Goal: Complete application form

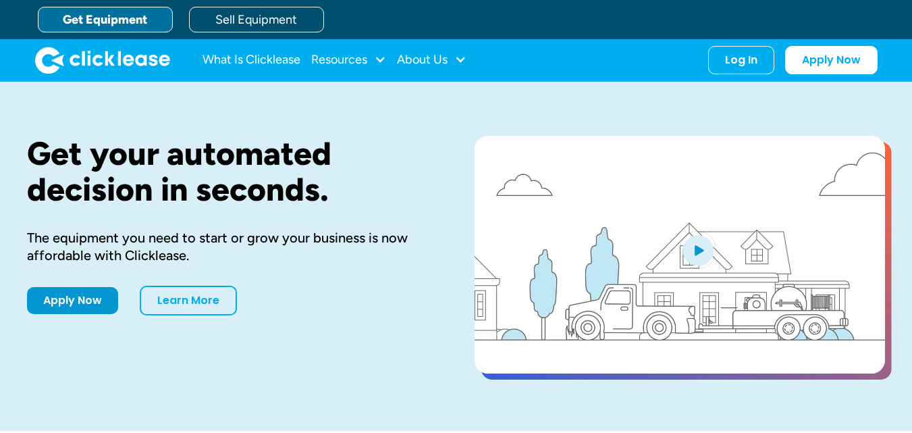
click at [78, 310] on link "Apply Now" at bounding box center [72, 300] width 91 height 27
